Goal: Register for event/course

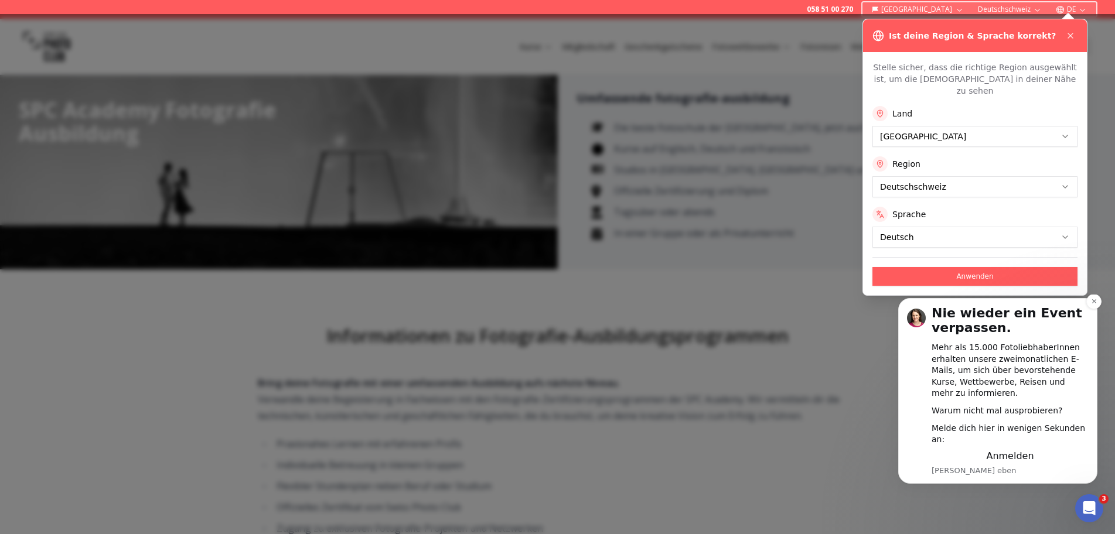
click at [925, 383] on div "Nie wieder ein Event verpassen. Mehr als 15.000 FotoliebhaberInnen erhalten uns…" at bounding box center [998, 391] width 182 height 171
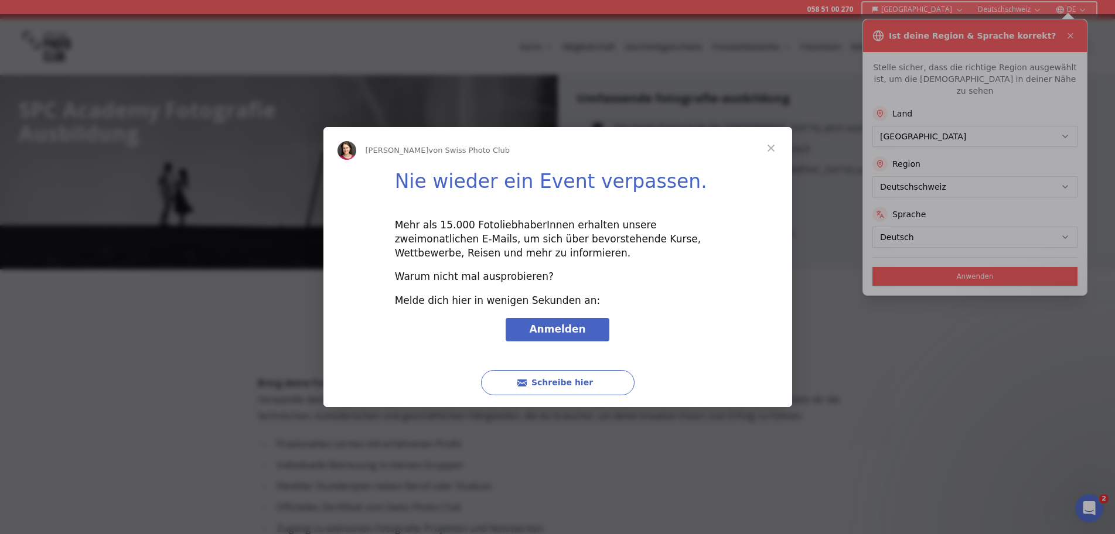
click at [774, 140] on span "Schließen" at bounding box center [771, 148] width 42 height 42
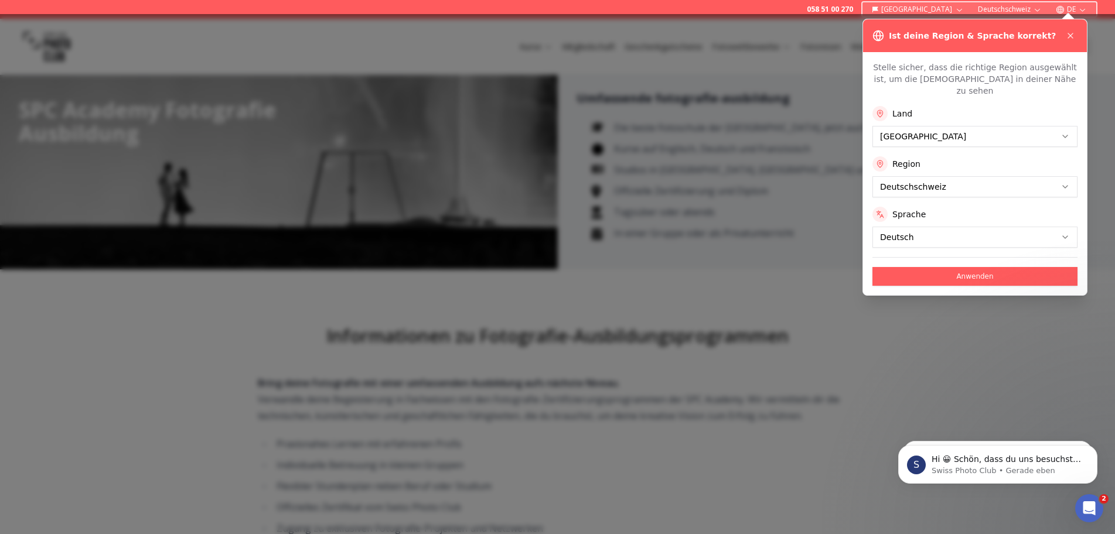
click at [1070, 37] on icon at bounding box center [1070, 35] width 9 height 9
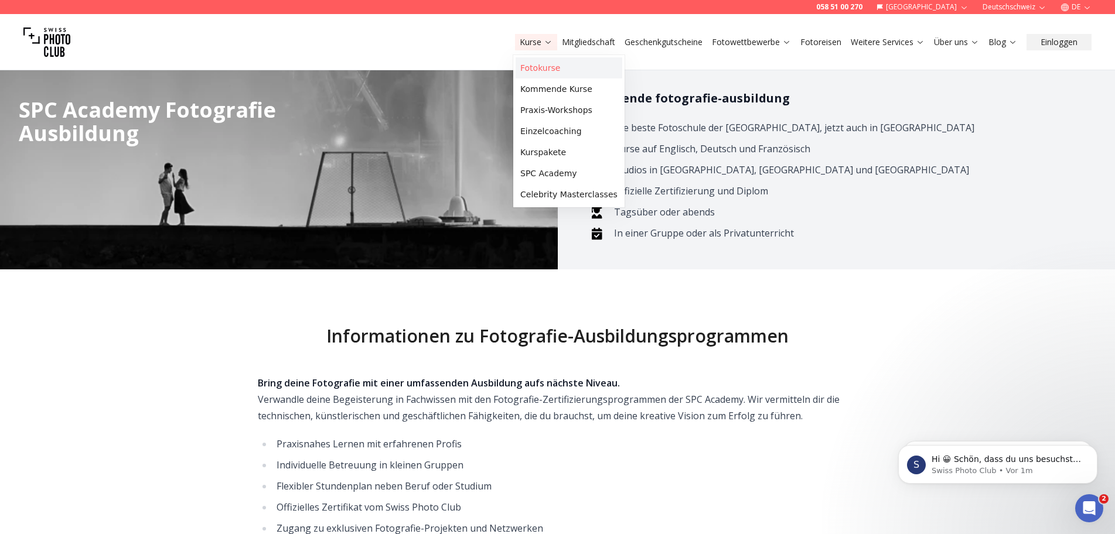
click at [543, 64] on link "Fotokurse" at bounding box center [569, 67] width 107 height 21
click at [548, 81] on link "Kommende Kurse" at bounding box center [569, 89] width 107 height 21
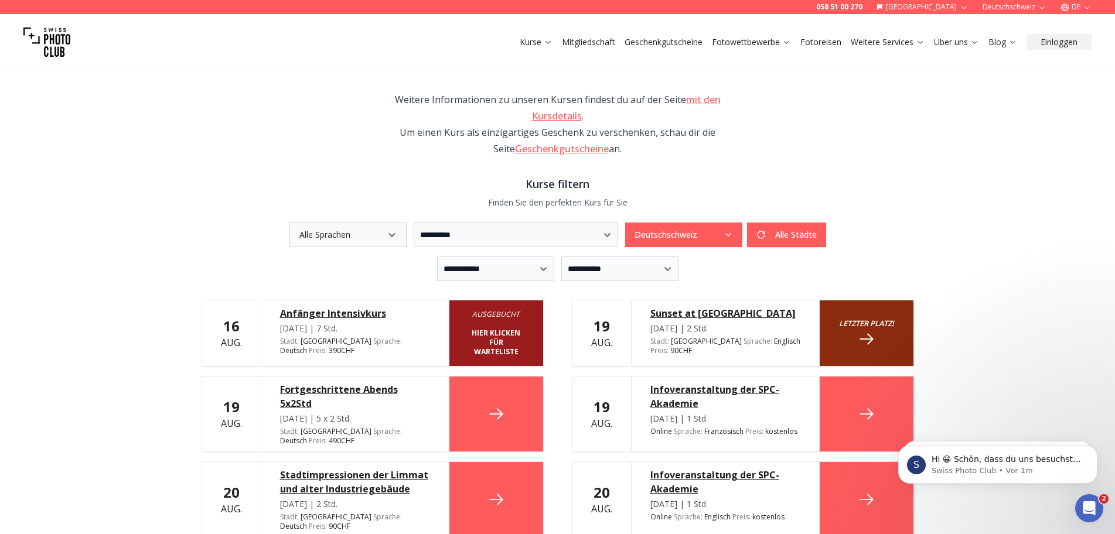
scroll to position [176, 0]
